Goal: Task Accomplishment & Management: Use online tool/utility

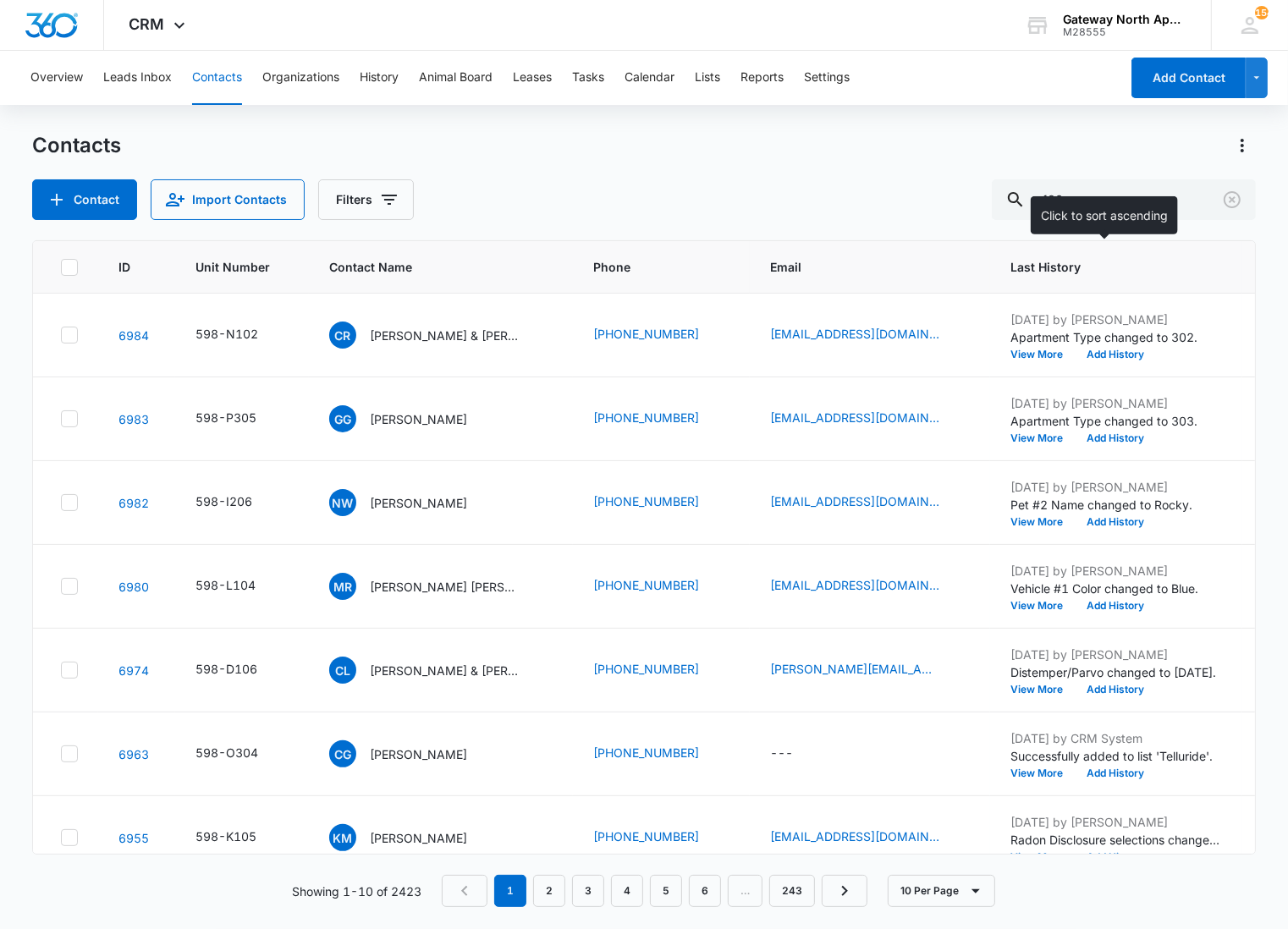
type input "q106"
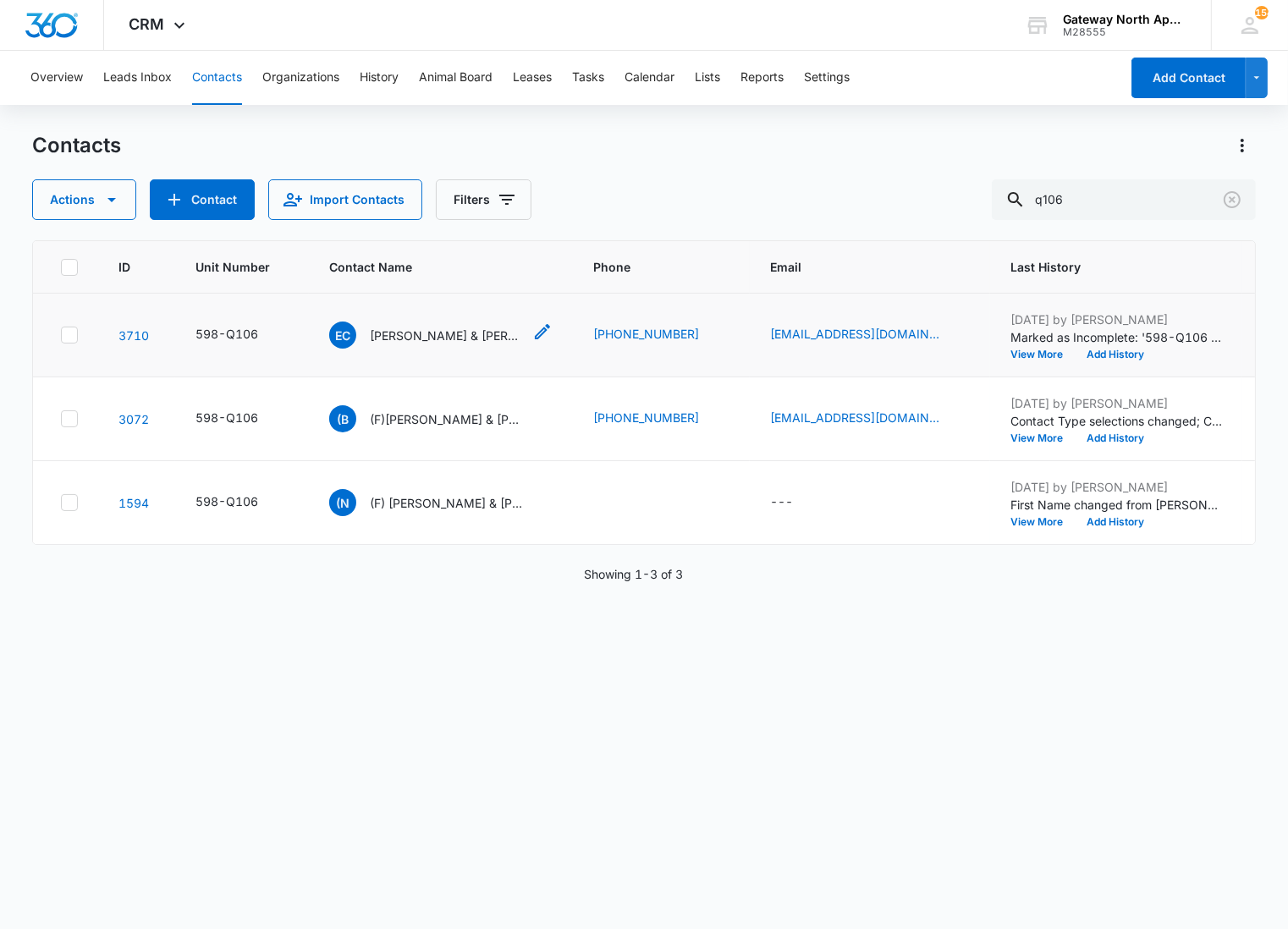
click at [430, 340] on p "[PERSON_NAME] & [PERSON_NAME]" at bounding box center [446, 335] width 153 height 18
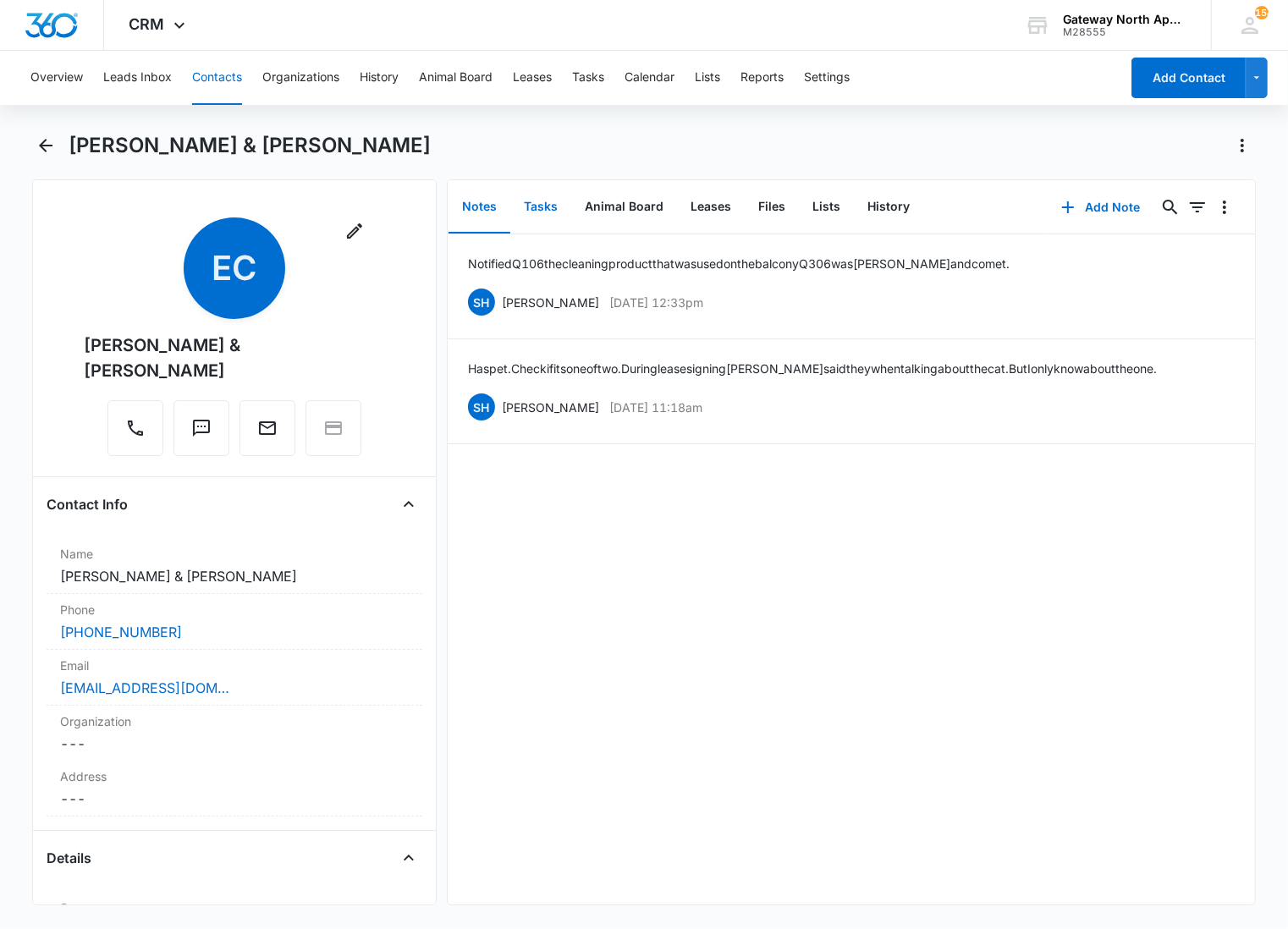
click at [561, 212] on button "Tasks" at bounding box center [541, 207] width 61 height 52
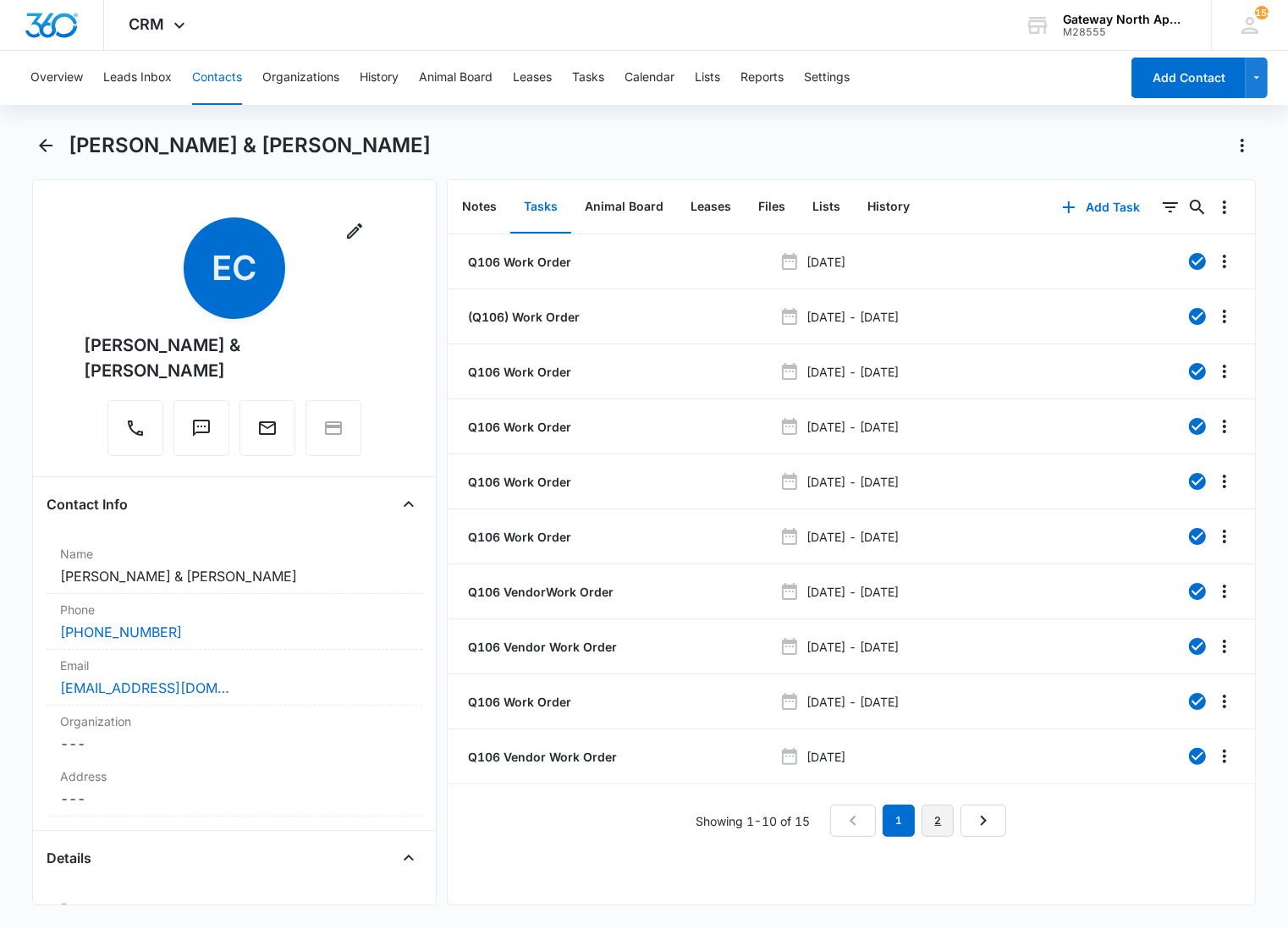
click at [931, 811] on link "2" at bounding box center [937, 821] width 33 height 33
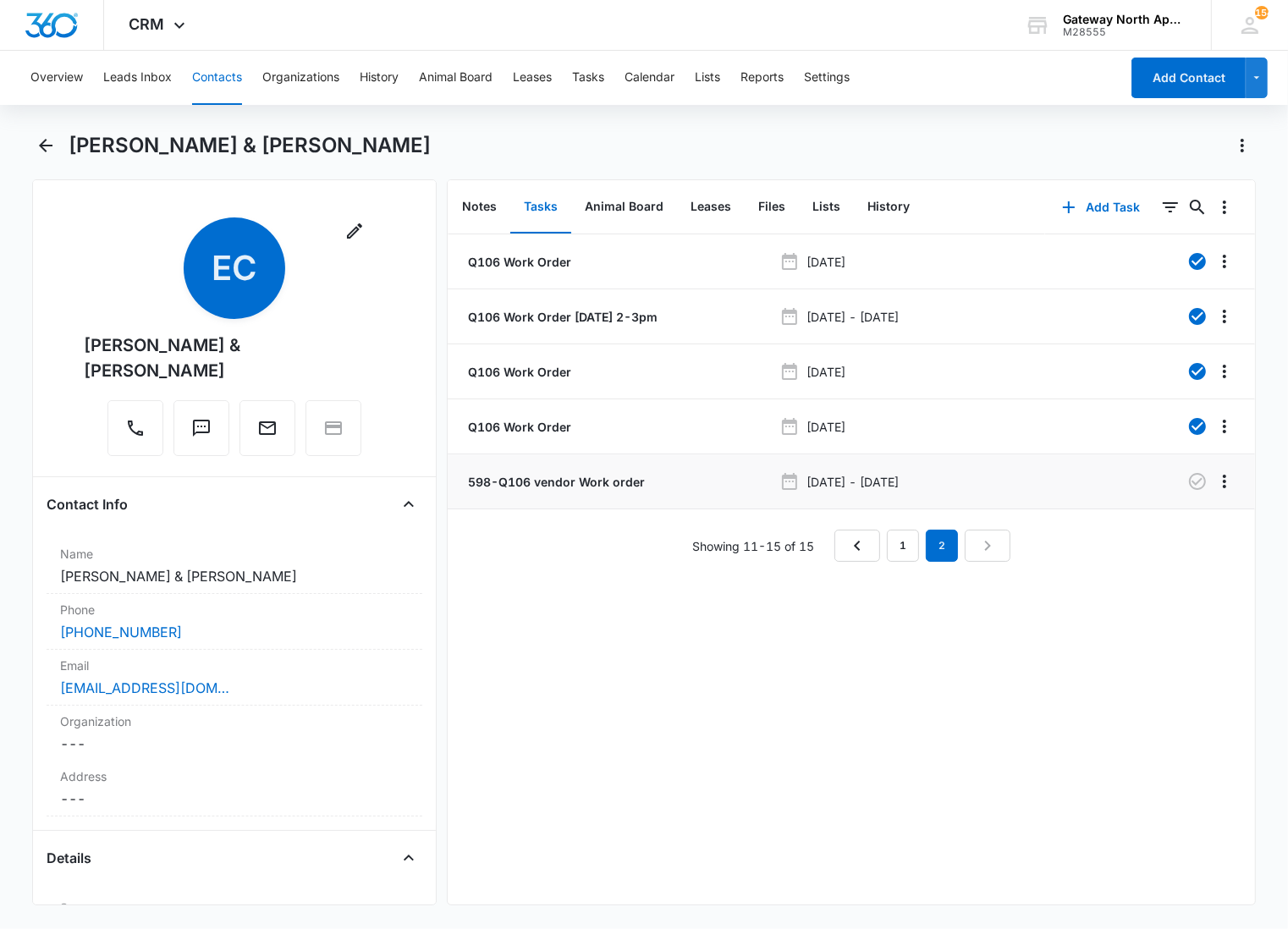
click at [485, 485] on p "598-Q106 vendor Work order" at bounding box center [555, 482] width 180 height 18
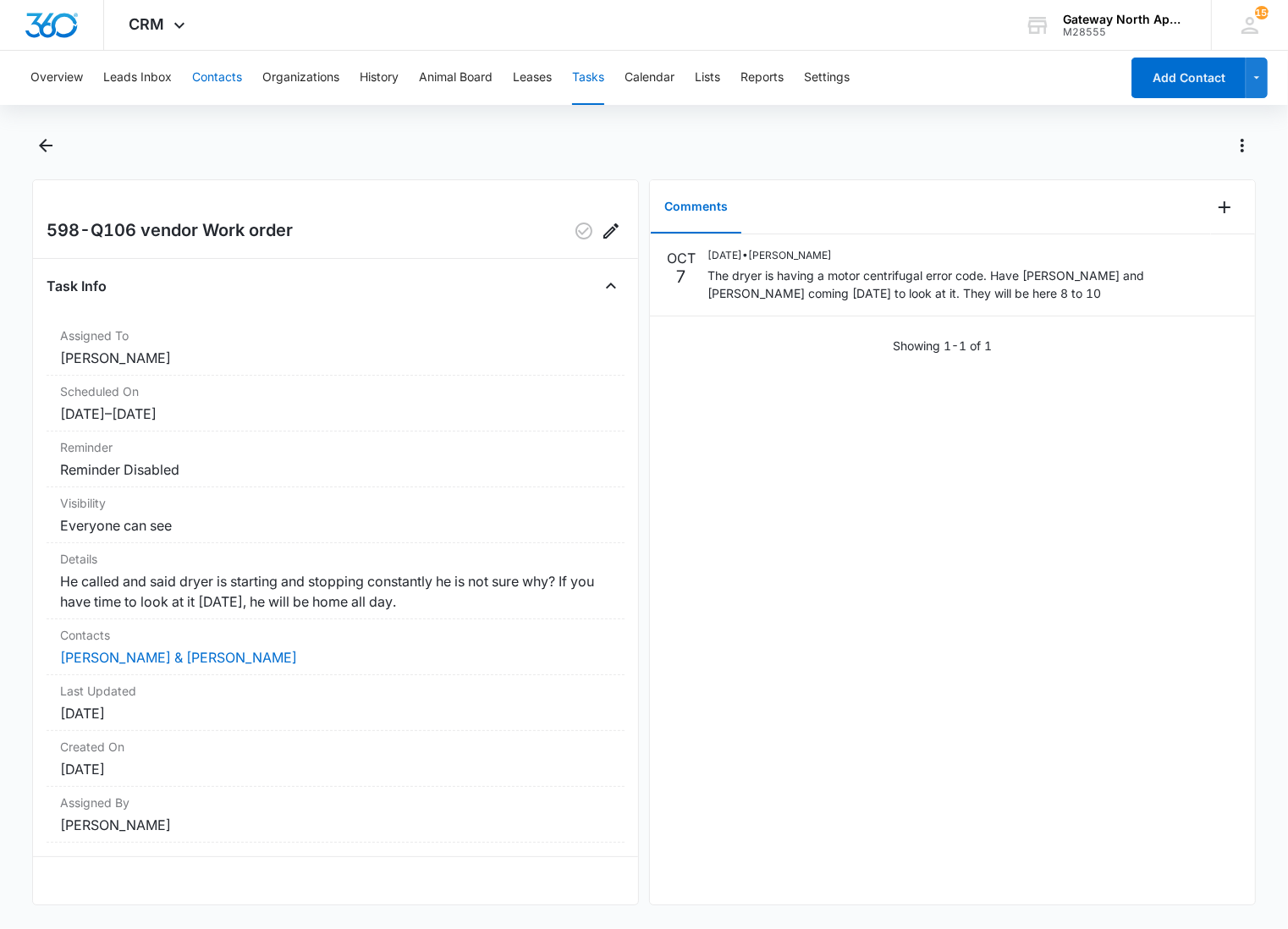
click at [223, 66] on button "Contacts" at bounding box center [218, 78] width 50 height 54
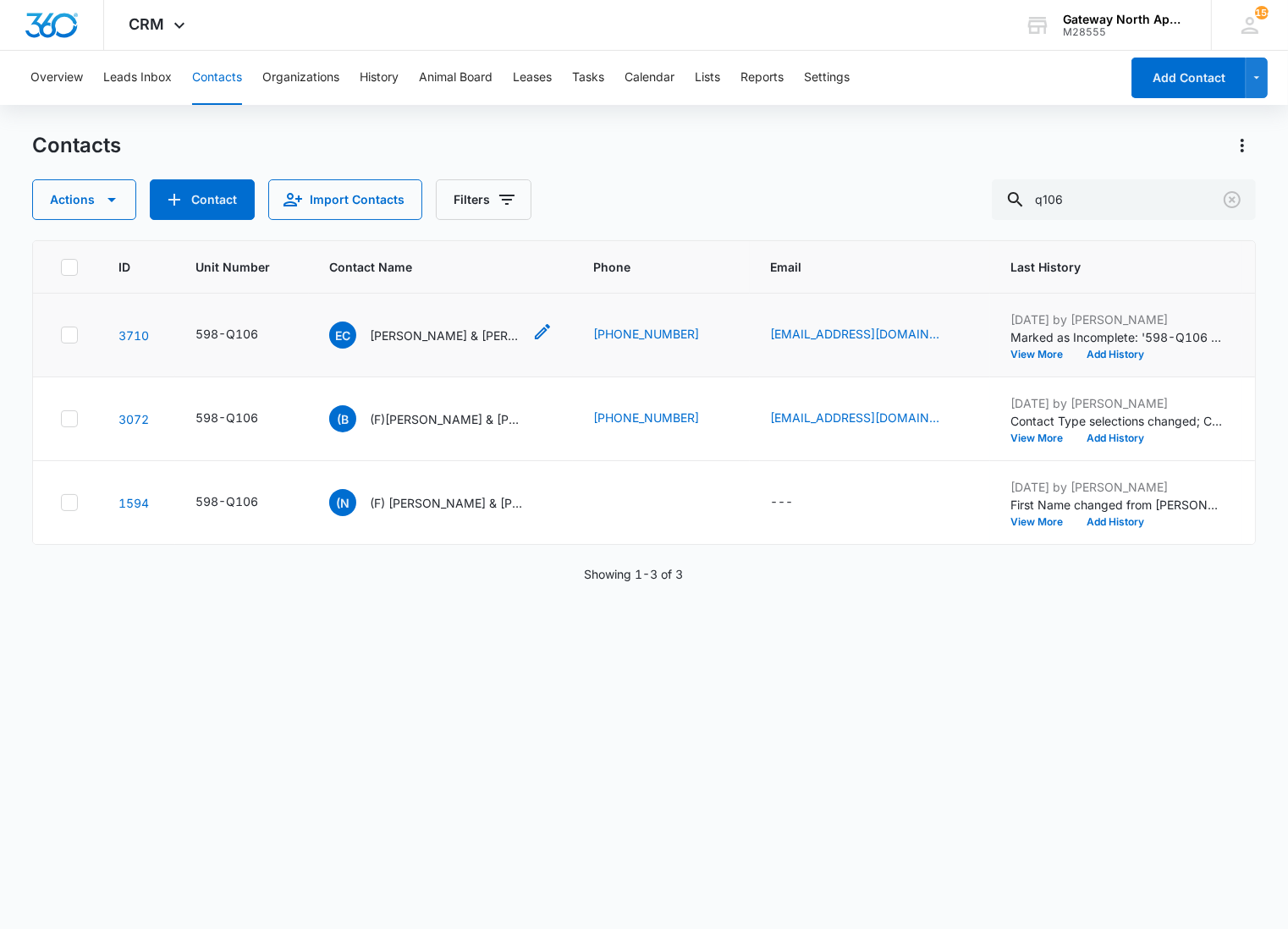
click at [440, 337] on p "[PERSON_NAME] & [PERSON_NAME]" at bounding box center [446, 335] width 153 height 18
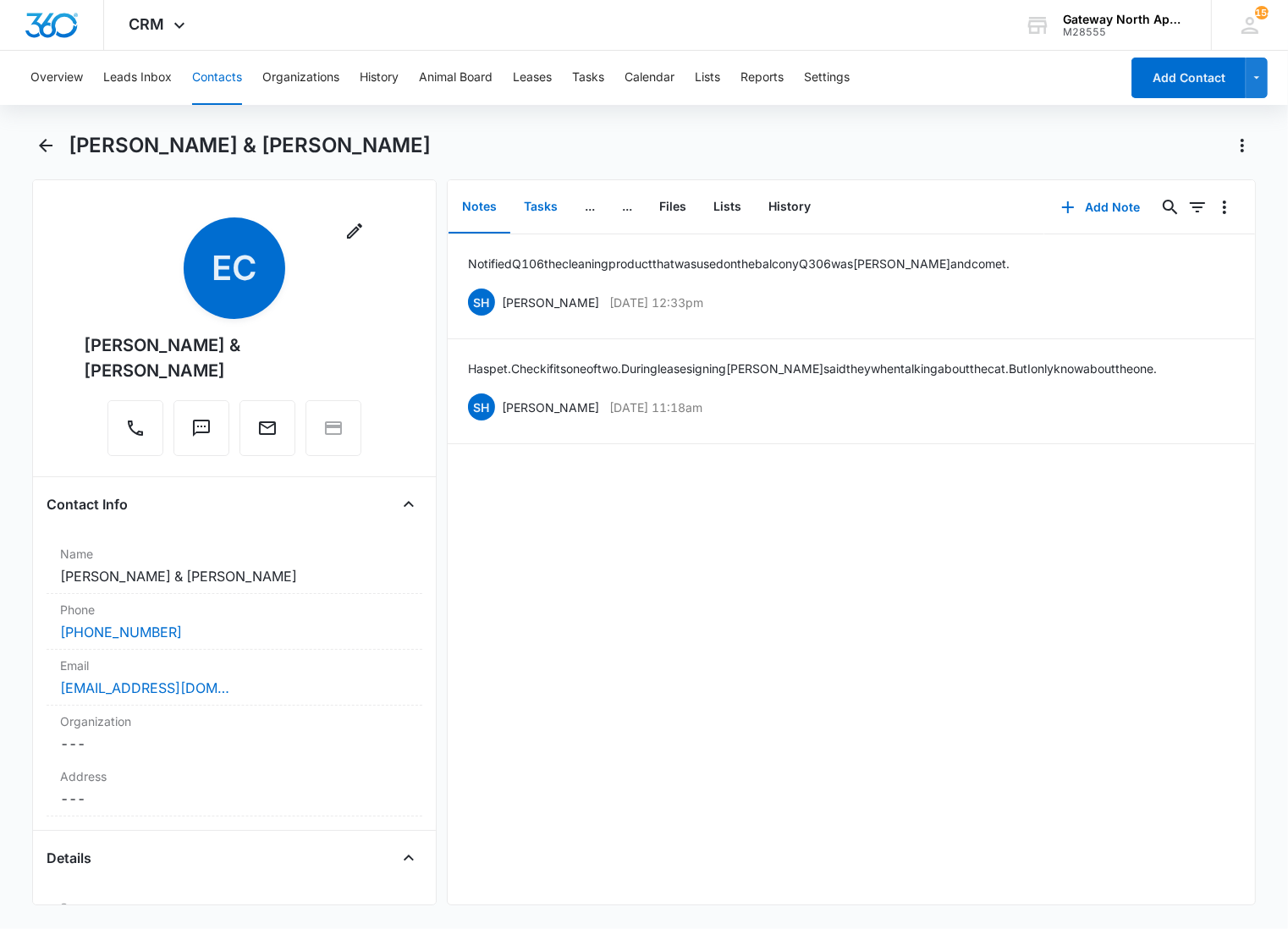
click at [542, 213] on button "Tasks" at bounding box center [541, 207] width 61 height 52
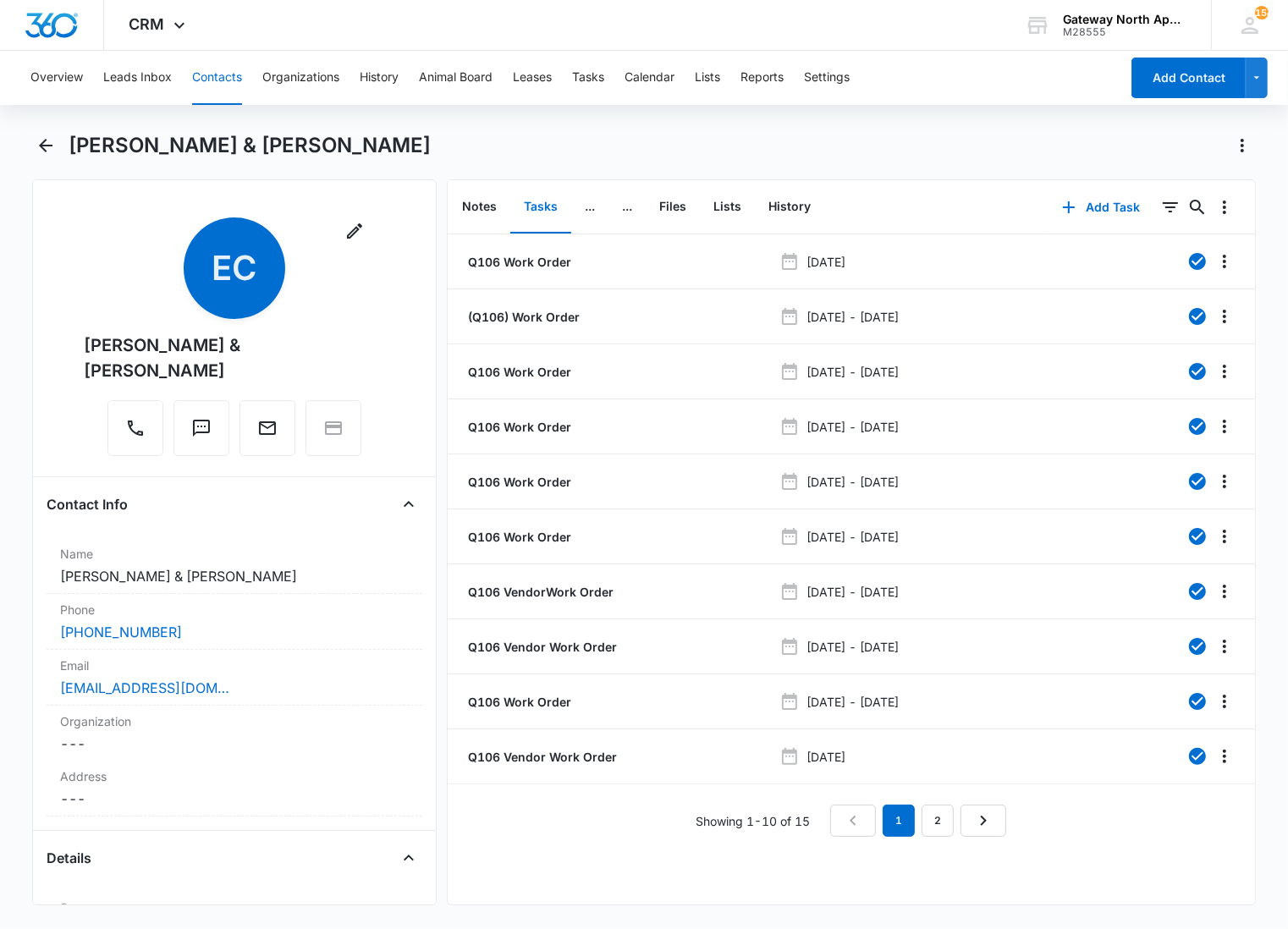
click at [950, 814] on nav "1 2" at bounding box center [918, 821] width 176 height 33
click at [932, 814] on link "2" at bounding box center [937, 821] width 33 height 33
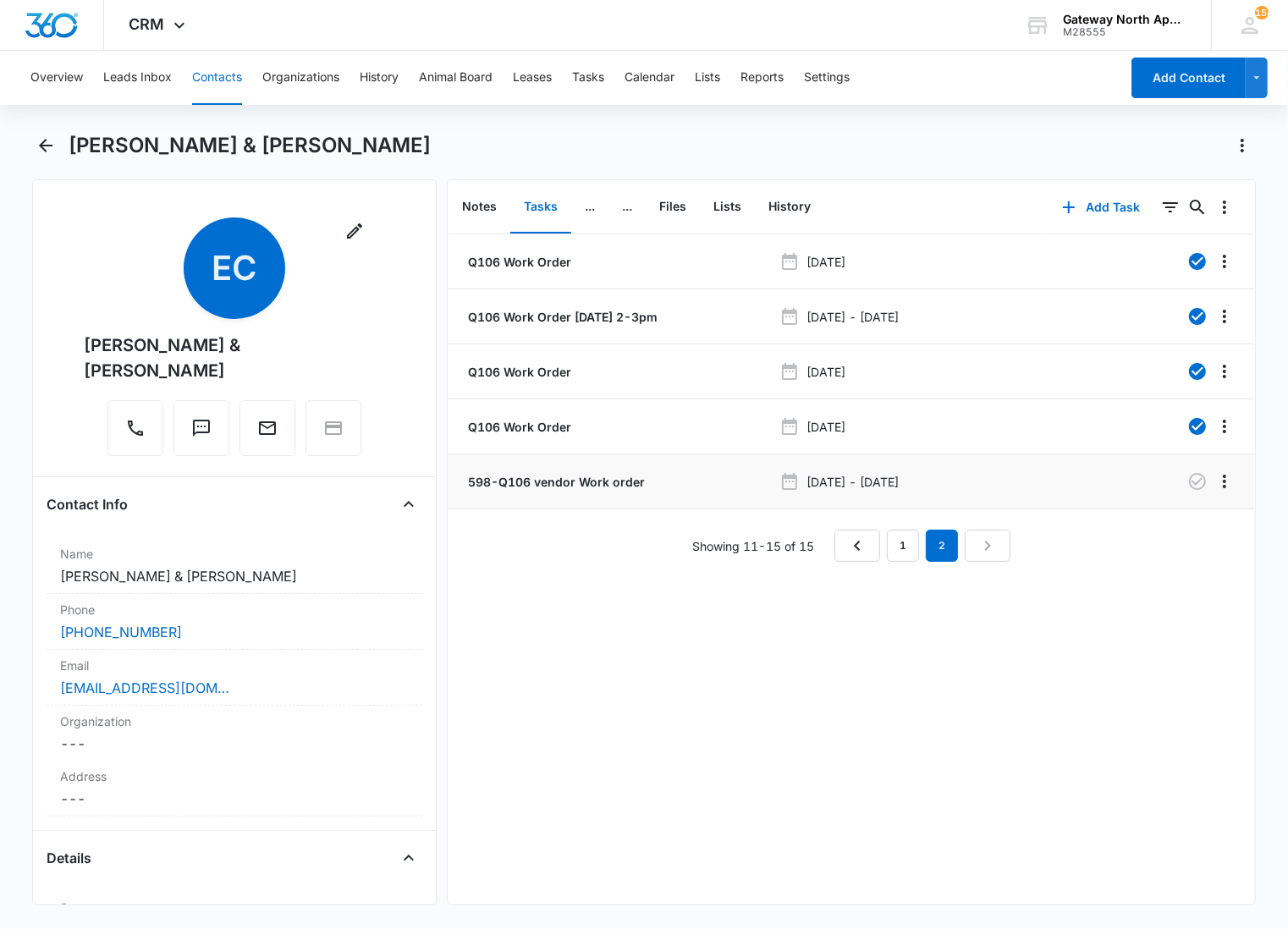
click at [847, 473] on p "[DATE] - [DATE]" at bounding box center [852, 482] width 92 height 18
click at [611, 478] on p "598-Q106 vendor Work order" at bounding box center [555, 482] width 180 height 18
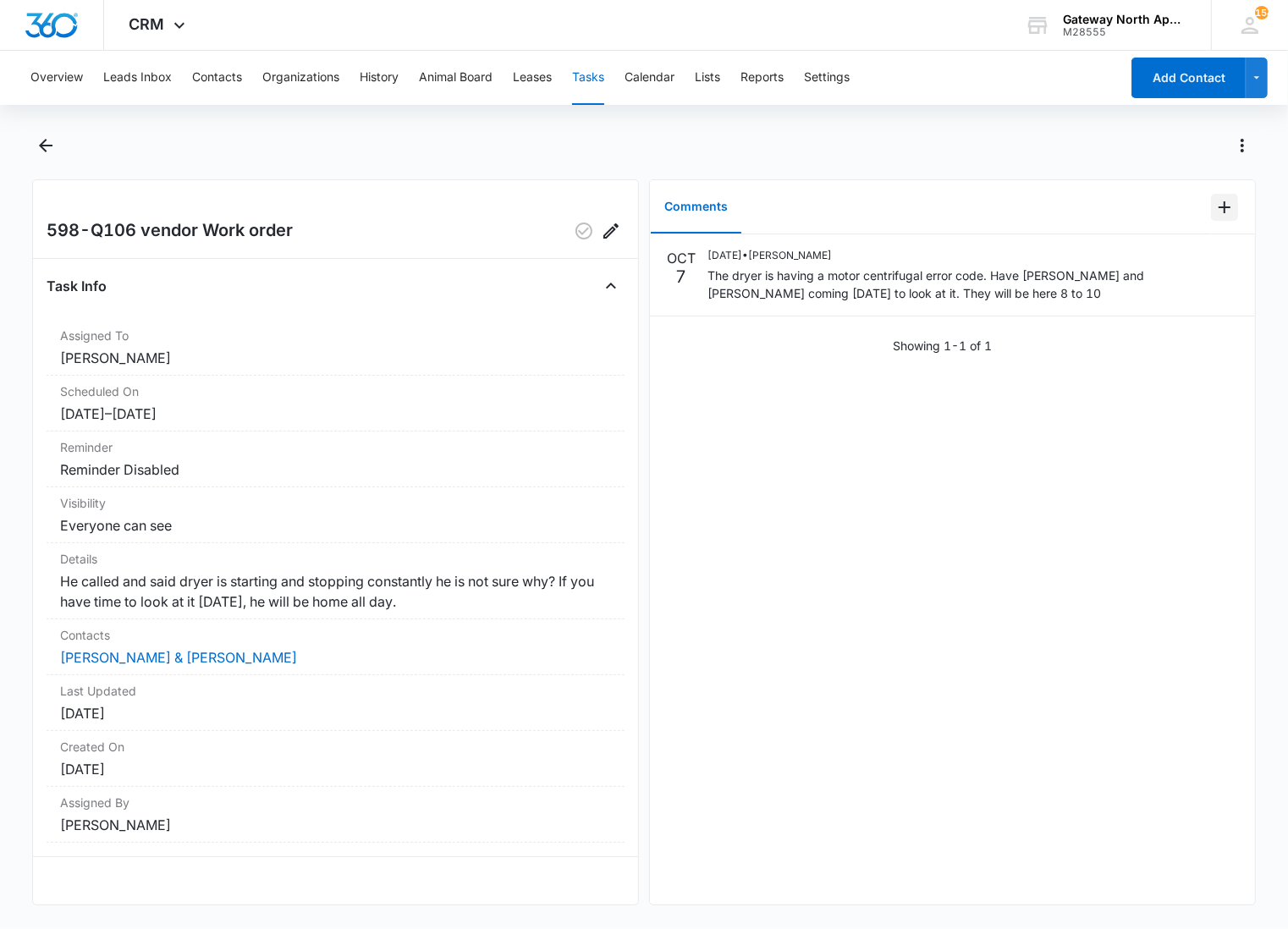
click at [1215, 207] on icon "Add Comment" at bounding box center [1225, 207] width 20 height 20
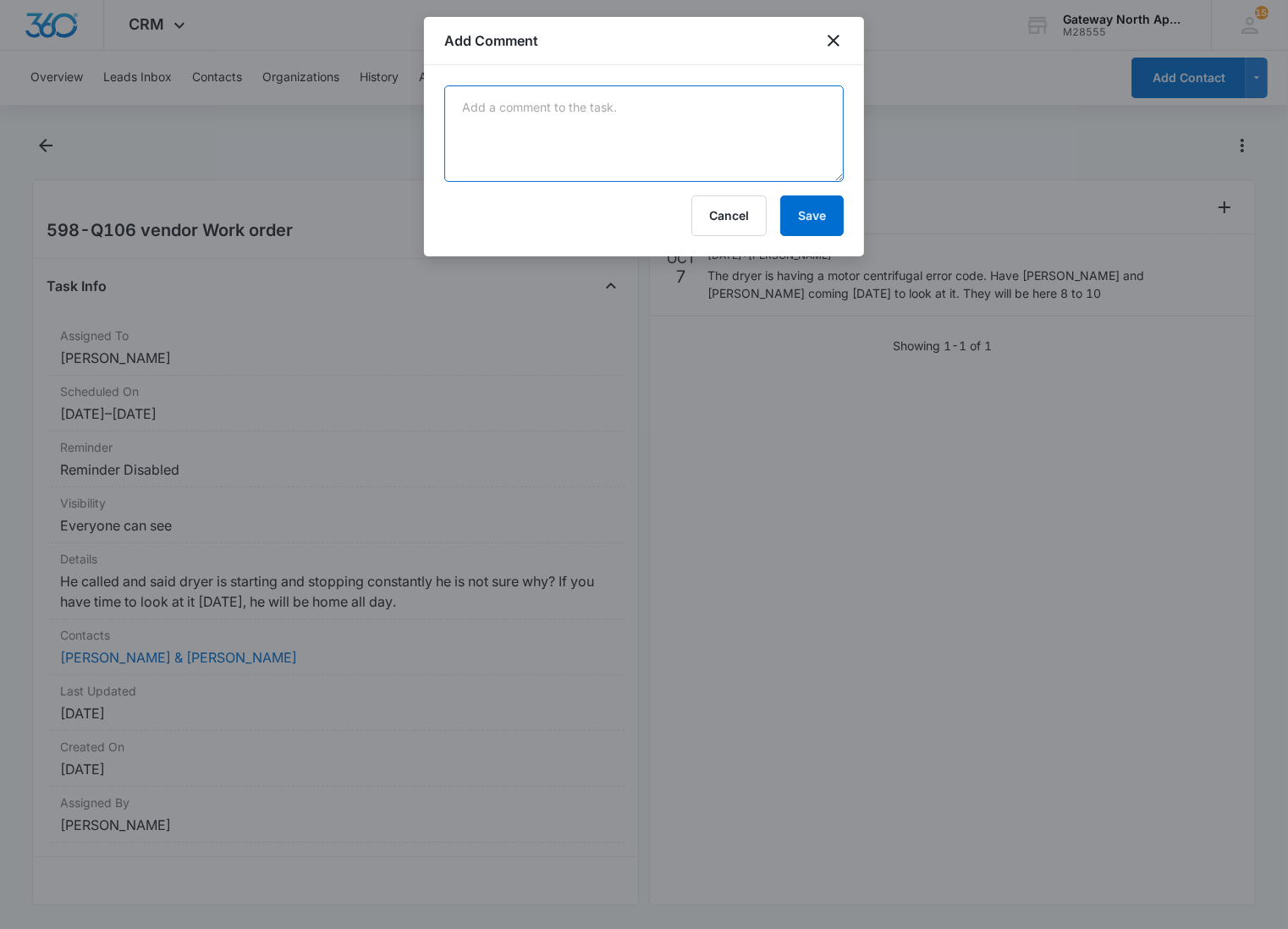
click at [535, 130] on textarea at bounding box center [644, 134] width 400 height 97
type textarea "dryer needs a new heater, will order and be back when it comes in."
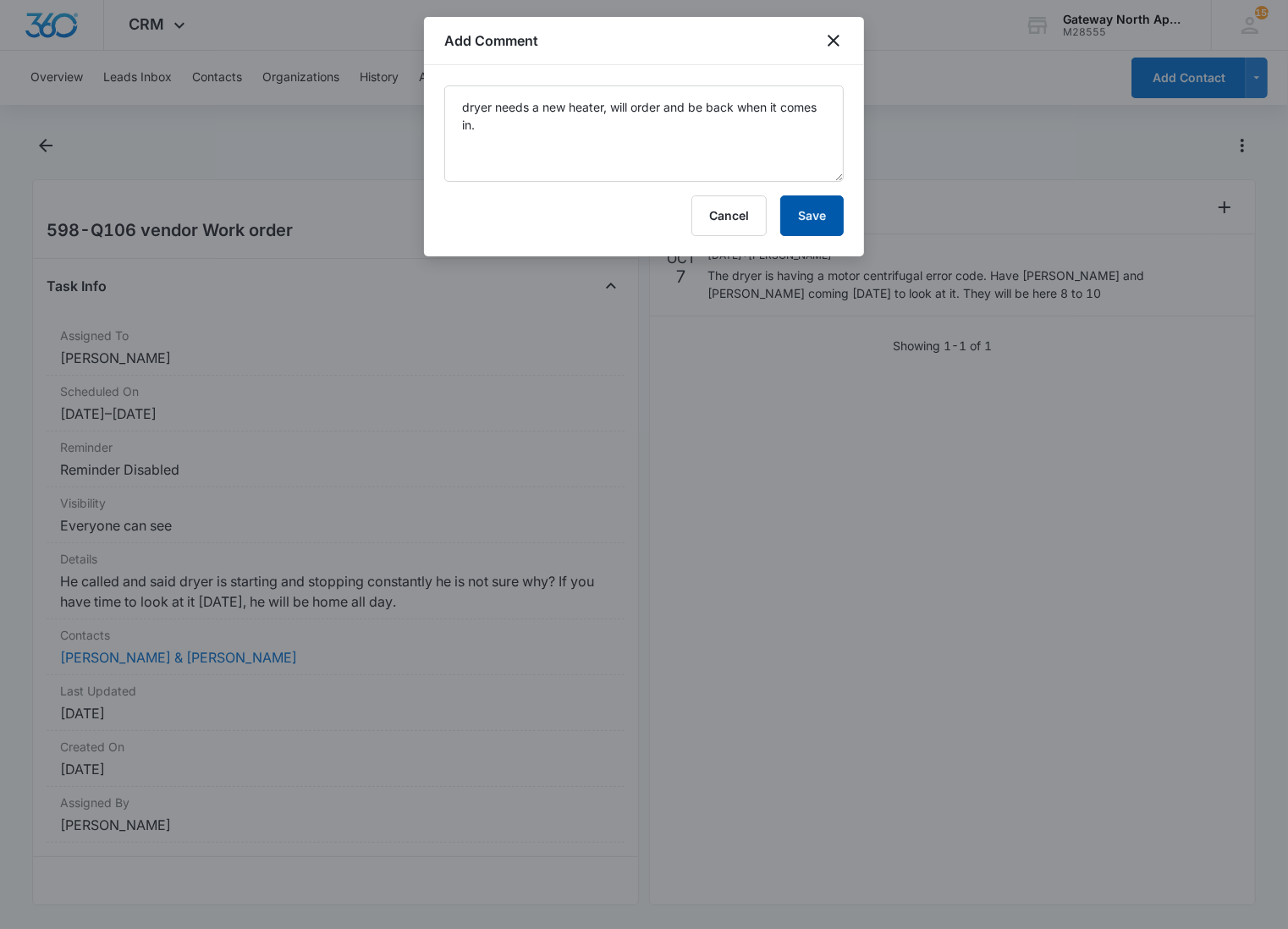
click at [802, 208] on button "Save" at bounding box center [812, 216] width 63 height 41
